Goal: Find specific page/section: Find specific page/section

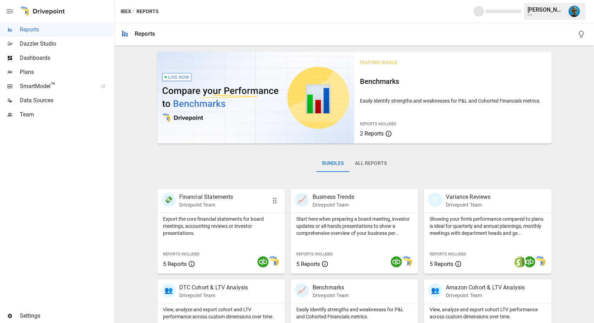
click at [219, 210] on div "💸 Financial Statements Drivepoint Team" at bounding box center [221, 200] width 128 height 23
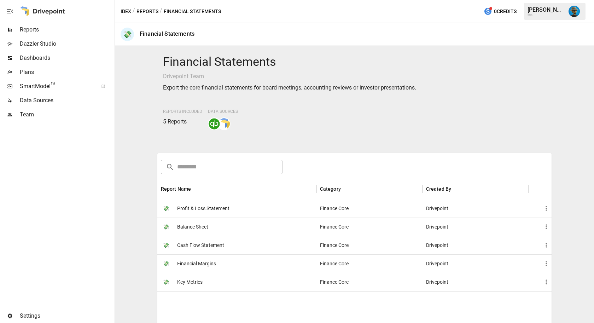
click at [225, 206] on span "Profit & Loss Statement" at bounding box center [203, 208] width 52 height 18
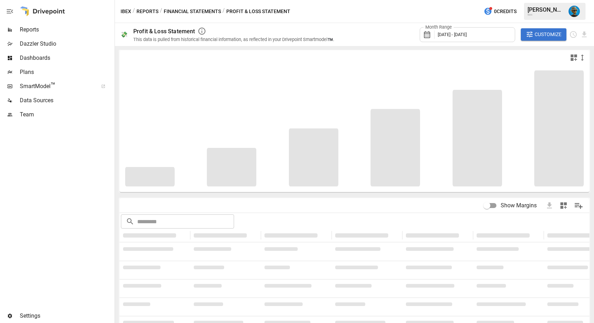
click at [13, 11] on icon "button" at bounding box center [10, 11] width 8 height 8
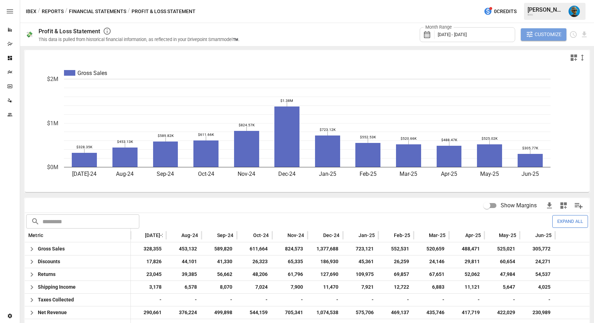
click at [544, 33] on span "Customize" at bounding box center [547, 34] width 27 height 9
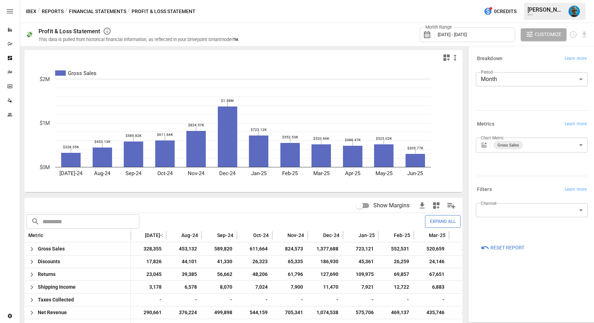
click at [544, 33] on span "Customize" at bounding box center [547, 34] width 27 height 9
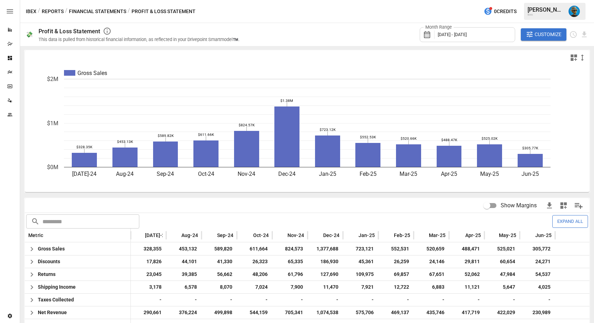
click at [544, 33] on span "Customize" at bounding box center [547, 34] width 27 height 9
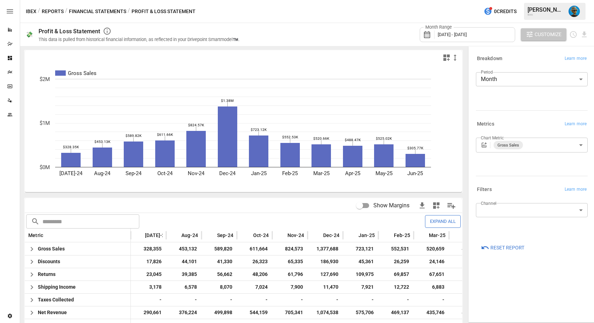
click at [544, 33] on span "Customize" at bounding box center [547, 34] width 27 height 9
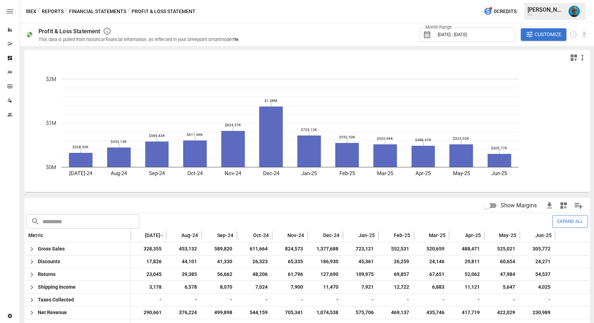
click at [544, 33] on span "Customize" at bounding box center [547, 34] width 27 height 9
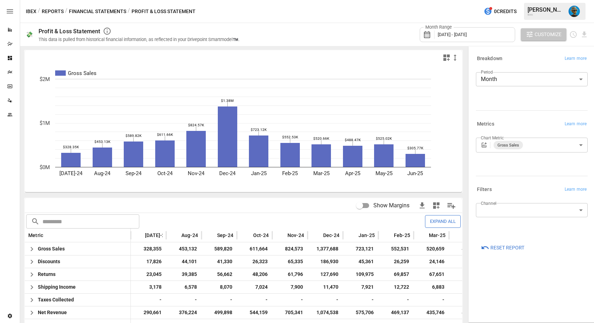
click at [544, 33] on span "Customize" at bounding box center [547, 34] width 27 height 9
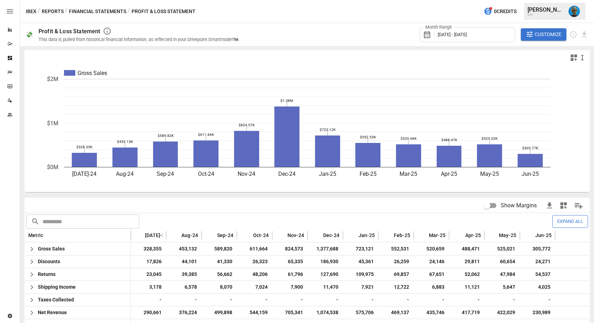
click at [575, 13] on img "Lance Quejada" at bounding box center [573, 11] width 11 height 11
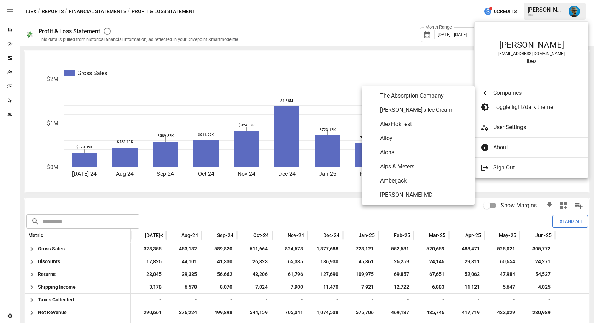
click at [507, 93] on span "Companies" at bounding box center [537, 93] width 89 height 8
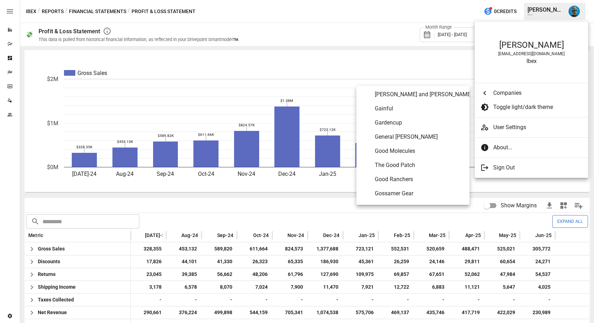
scroll to position [1345, 0]
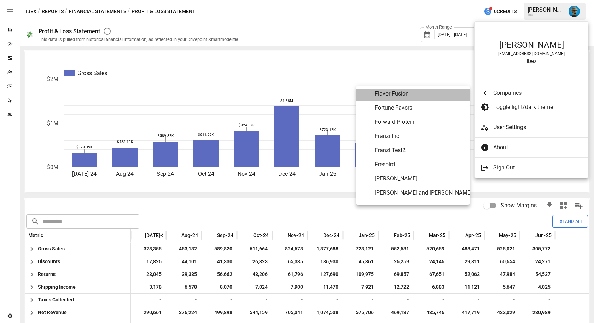
click at [395, 96] on span "Flavor Fusion" at bounding box center [419, 93] width 89 height 8
